Goal: Task Accomplishment & Management: Use online tool/utility

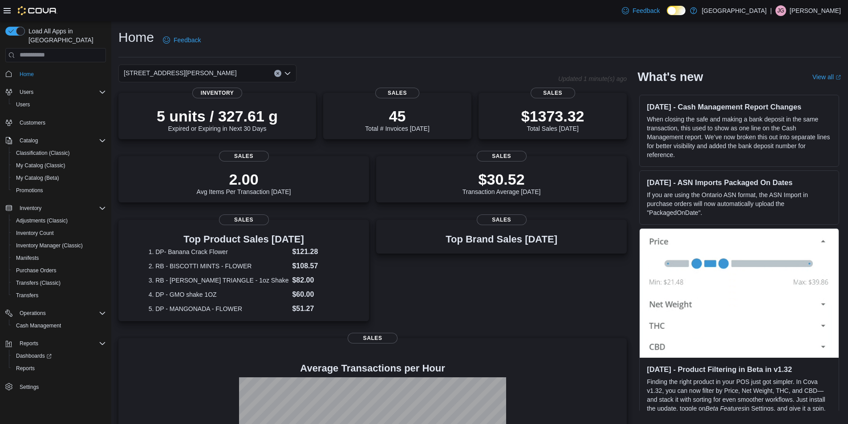
click at [225, 72] on div "[STREET_ADDRESS][PERSON_NAME]" at bounding box center [207, 74] width 178 height 18
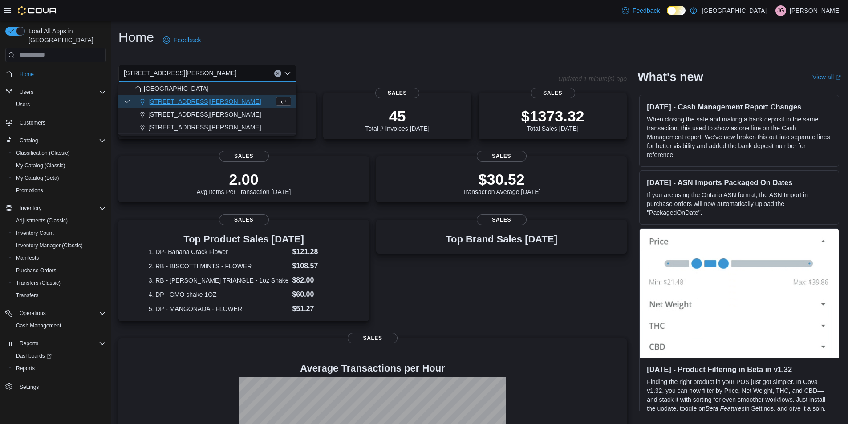
click at [212, 115] on span "200 South Solano Drive" at bounding box center [204, 114] width 113 height 9
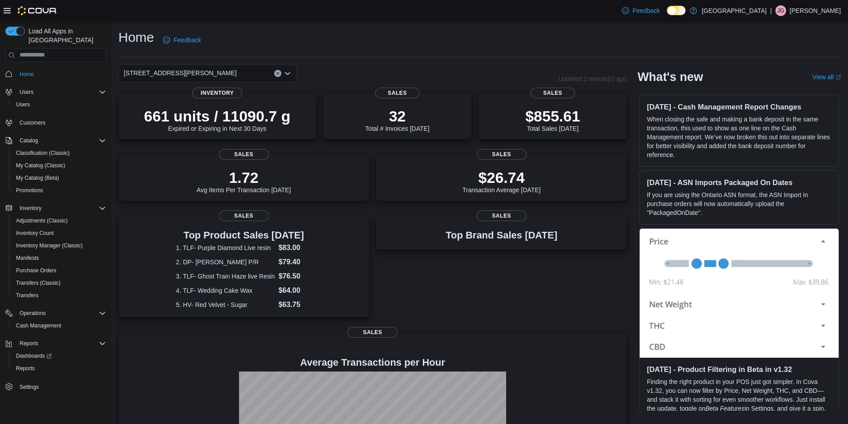
click at [225, 77] on div "200 South Solano Drive Combo box. Selected. 200 South Solano Drive. Press Backs…" at bounding box center [207, 74] width 178 height 18
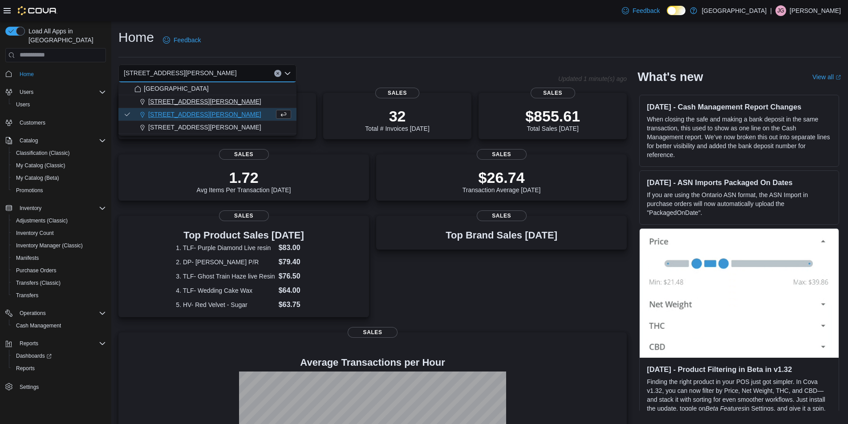
click at [211, 102] on div "[STREET_ADDRESS][PERSON_NAME]" at bounding box center [212, 101] width 157 height 9
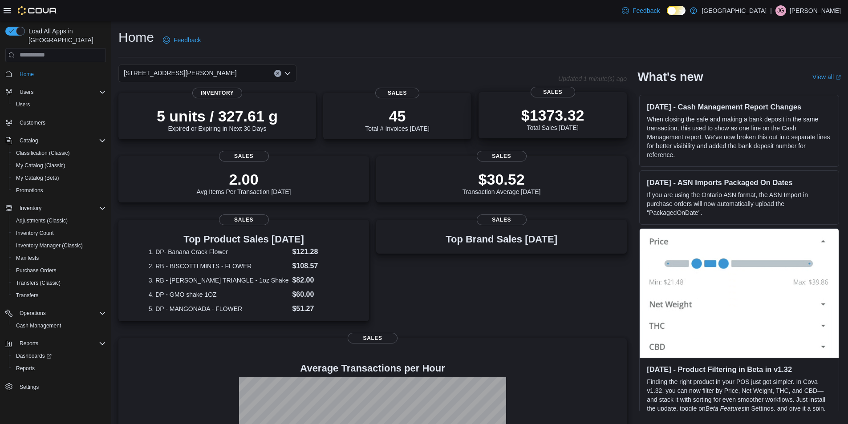
click at [516, 114] on div "$1373.32 Total Sales [DATE]" at bounding box center [553, 117] width 134 height 28
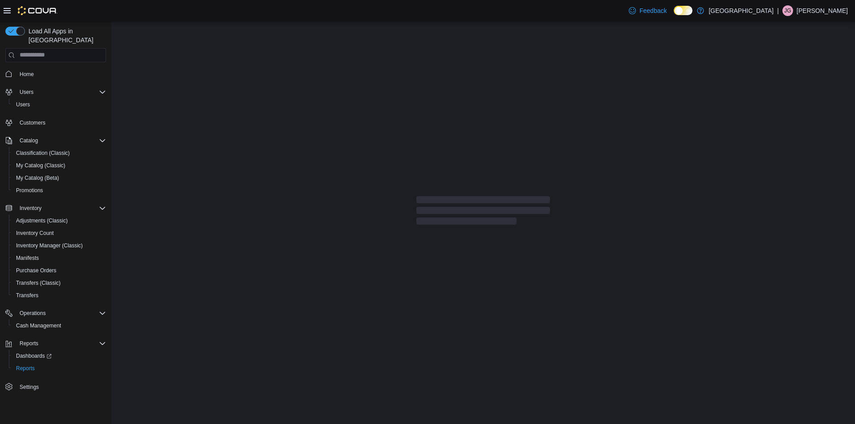
click at [38, 69] on span "Home" at bounding box center [61, 74] width 90 height 11
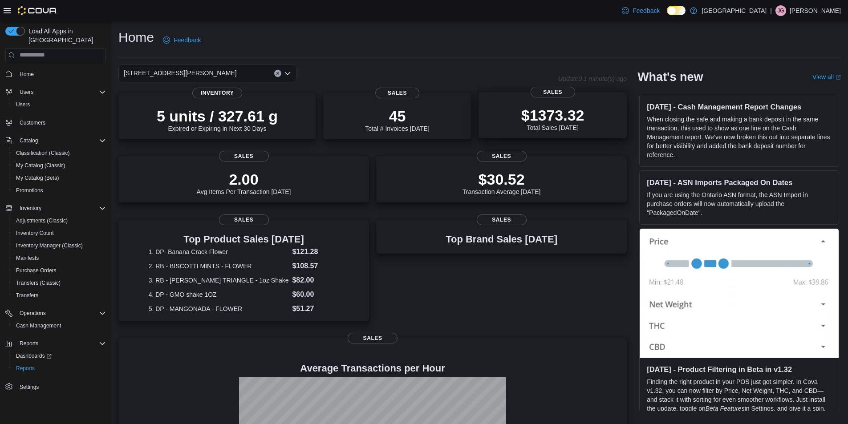
click at [508, 108] on div "$1373.32 Total Sales [DATE]" at bounding box center [553, 117] width 134 height 28
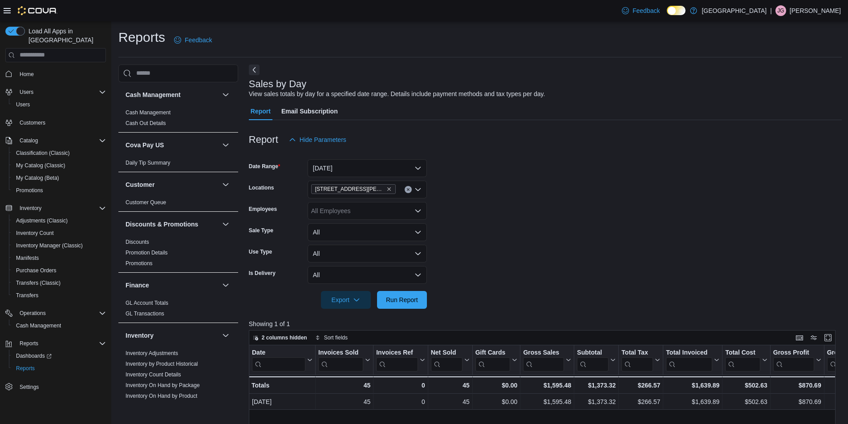
click at [386, 215] on div "All Employees" at bounding box center [367, 211] width 119 height 18
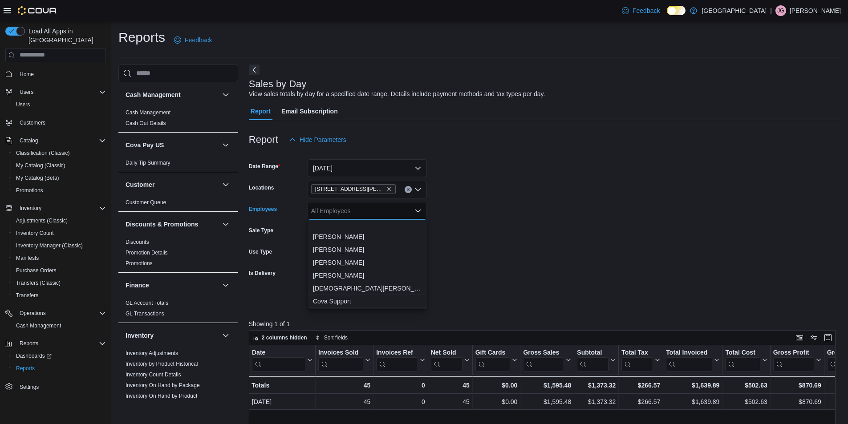
scroll to position [267, 0]
click at [379, 277] on span "[PERSON_NAME]" at bounding box center [367, 281] width 109 height 9
drag, startPoint x: 467, startPoint y: 288, endPoint x: 441, endPoint y: 295, distance: 27.2
click at [467, 288] on div at bounding box center [545, 287] width 593 height 7
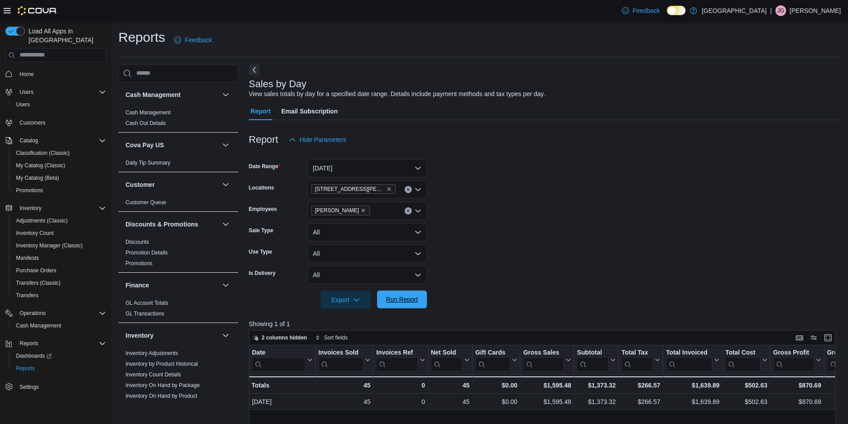
click at [412, 301] on span "Run Report" at bounding box center [402, 299] width 32 height 9
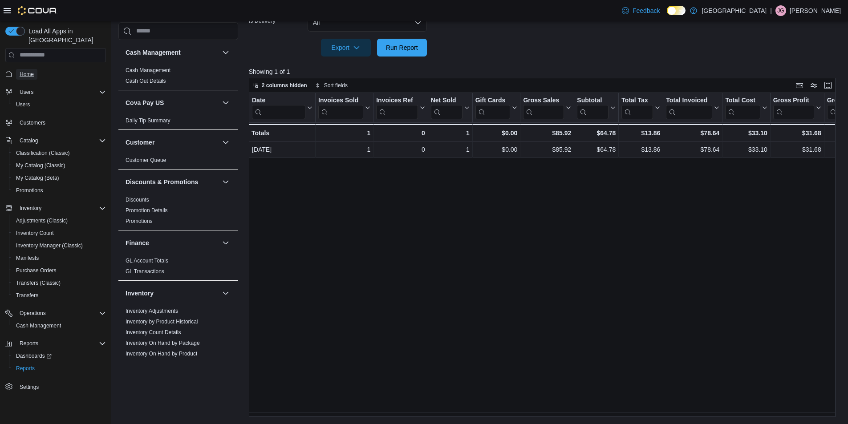
click at [29, 71] on span "Home" at bounding box center [27, 74] width 14 height 7
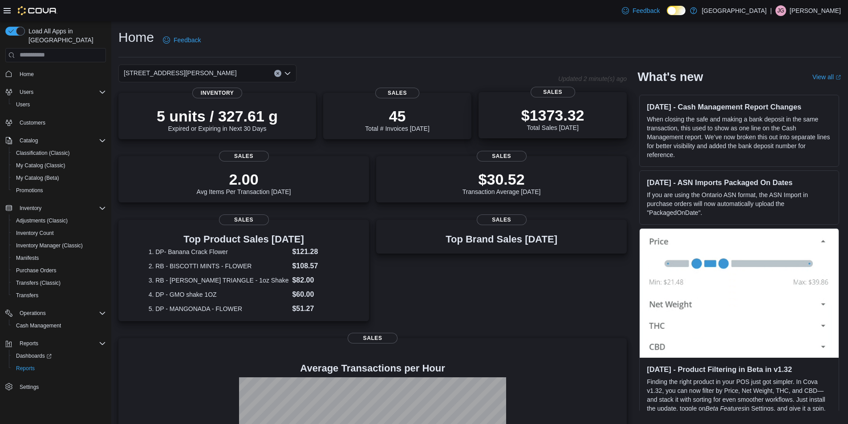
click at [513, 111] on div "$1373.32 Total Sales [DATE]" at bounding box center [553, 117] width 134 height 28
